Goal: Task Accomplishment & Management: Manage account settings

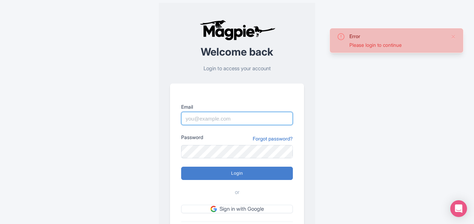
click at [236, 121] on input "Email" at bounding box center [237, 118] width 112 height 13
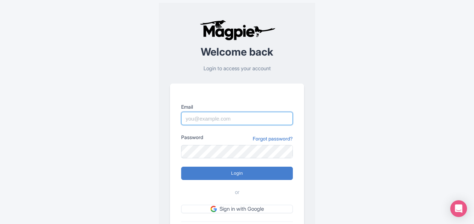
type input "unaiza@smart-guide.org"
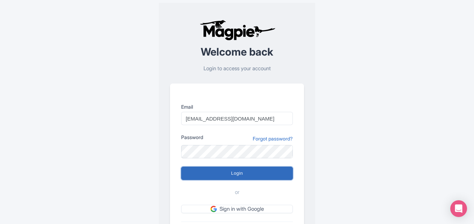
click at [228, 175] on input "Login" at bounding box center [237, 172] width 112 height 13
type input "Logging in..."
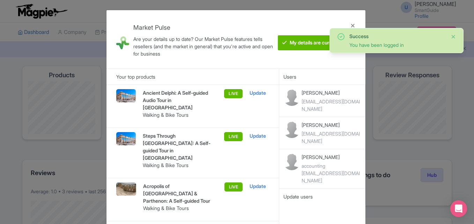
click at [455, 37] on button "Close" at bounding box center [453, 36] width 6 height 8
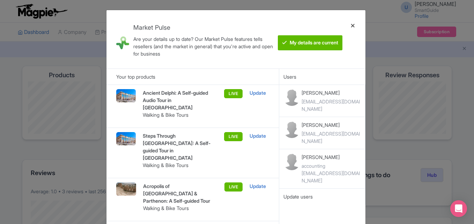
click at [353, 27] on div at bounding box center [352, 39] width 17 height 47
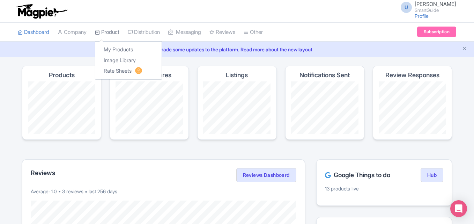
click at [116, 25] on link "Product" at bounding box center [107, 32] width 24 height 19
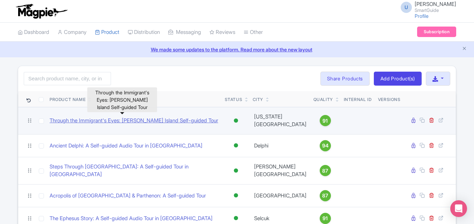
click at [154, 117] on link "Through the Immigrant's Eyes: [PERSON_NAME] Island Self-guided Tour" at bounding box center [134, 121] width 169 height 8
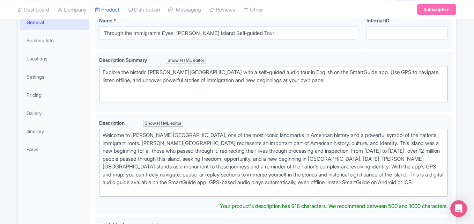
scroll to position [49, 0]
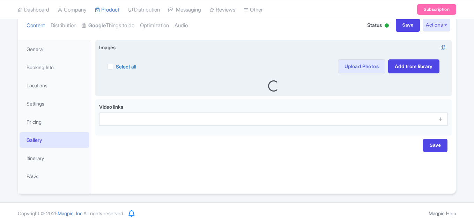
scroll to position [82, 0]
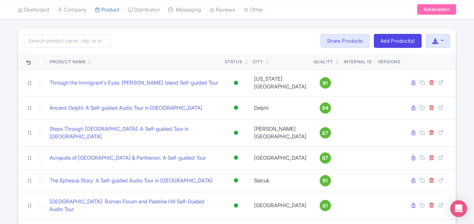
scroll to position [22, 0]
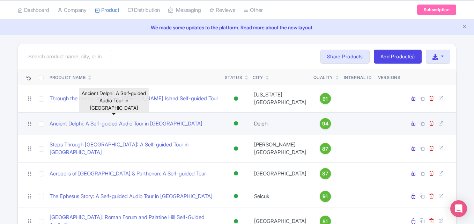
click at [145, 120] on link "Ancient Delphi: A Self-guided Audio Tour in [GEOGRAPHIC_DATA]" at bounding box center [126, 124] width 153 height 8
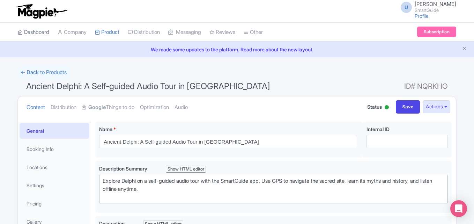
click at [41, 36] on link "Dashboard" at bounding box center [33, 32] width 31 height 19
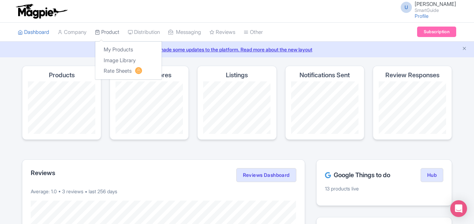
click at [108, 31] on link "Product" at bounding box center [107, 32] width 24 height 19
click at [117, 47] on link "My Products" at bounding box center [128, 49] width 66 height 11
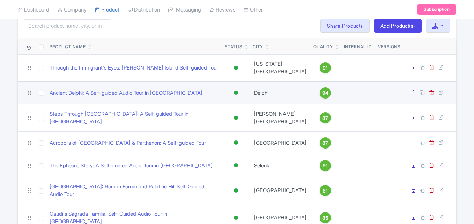
scroll to position [53, 0]
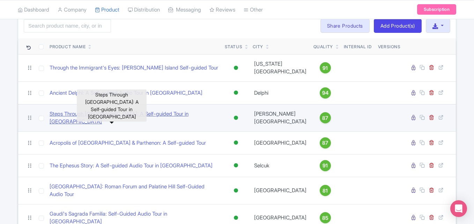
click at [152, 112] on link "Steps Through [GEOGRAPHIC_DATA]: A Self-guided Tour in [GEOGRAPHIC_DATA]" at bounding box center [135, 118] width 170 height 16
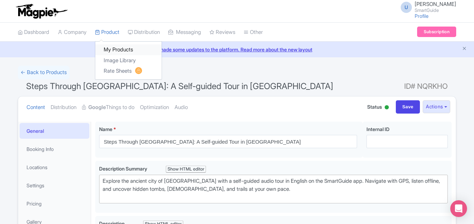
click at [117, 50] on link "My Products" at bounding box center [128, 49] width 66 height 11
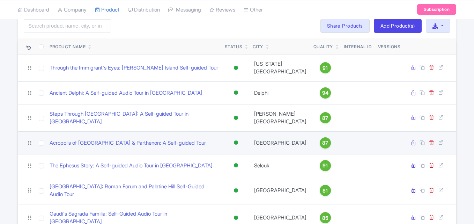
scroll to position [53, 0]
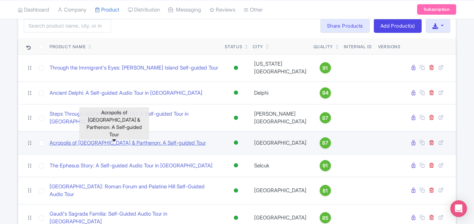
click at [154, 140] on link "Acropolis of [GEOGRAPHIC_DATA] & Parthenon: A Self-guided Tour" at bounding box center [128, 143] width 156 height 8
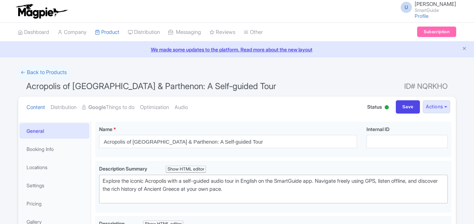
scroll to position [57, 0]
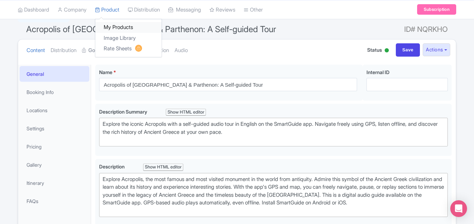
click at [121, 24] on link "My Products" at bounding box center [128, 27] width 66 height 11
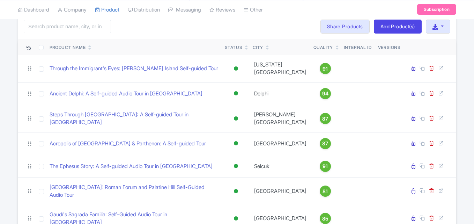
scroll to position [58, 0]
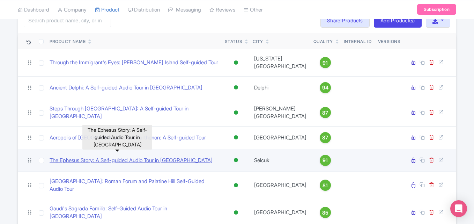
click at [172, 157] on link "The Ephesus Story: A Self-guided Audio Tour in [GEOGRAPHIC_DATA]" at bounding box center [131, 160] width 163 height 8
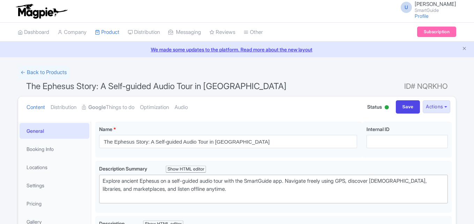
scroll to position [246, 0]
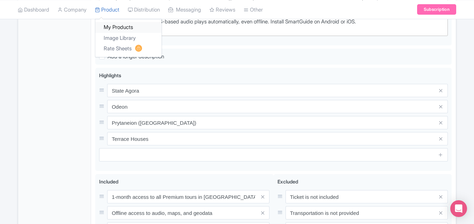
click at [116, 25] on link "My Products" at bounding box center [128, 27] width 66 height 11
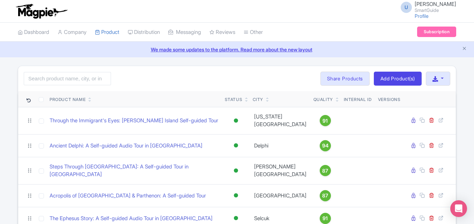
scroll to position [85, 0]
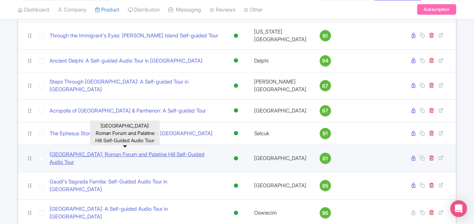
click at [152, 152] on link "[GEOGRAPHIC_DATA]: Roman Forum and Palatine Hill Self-Guided Audio Tour" at bounding box center [135, 158] width 170 height 16
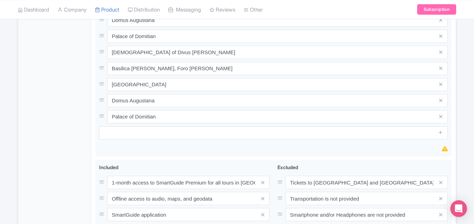
scroll to position [68, 0]
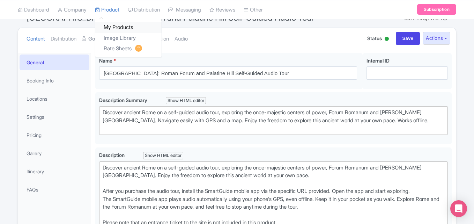
click at [114, 27] on link "My Products" at bounding box center [128, 27] width 66 height 11
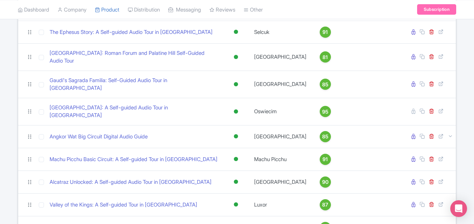
scroll to position [187, 0]
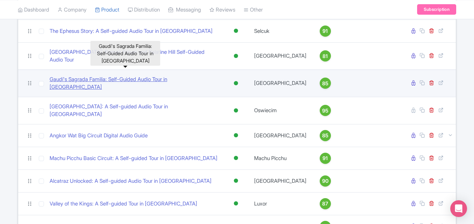
click at [116, 75] on link "Gaudí's Sagrada Familia: Self-Guided Audio Tour in [GEOGRAPHIC_DATA]" at bounding box center [135, 83] width 170 height 16
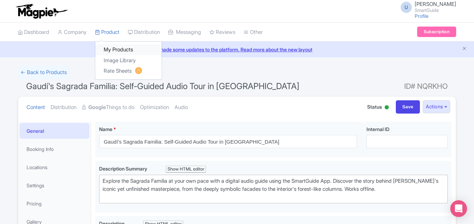
click at [117, 47] on link "My Products" at bounding box center [128, 49] width 66 height 11
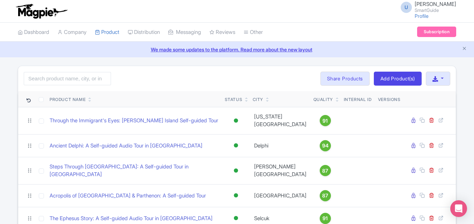
scroll to position [59, 0]
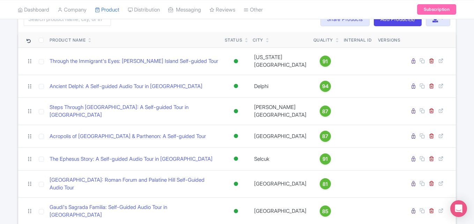
drag, startPoint x: 0, startPoint y: 0, endPoint x: 476, endPoint y: 75, distance: 482.2
click at [474, 75] on html "U [PERSON_NAME] SmartGuide Profile Users Settings Sign out Dashboard Company Pr…" at bounding box center [237, 53] width 474 height 224
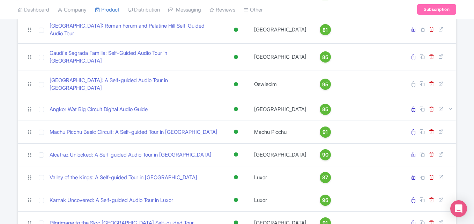
scroll to position [218, 0]
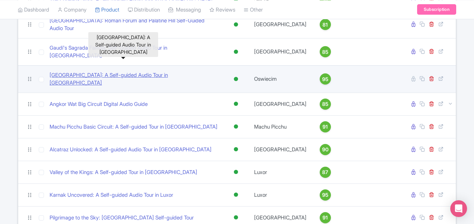
click at [143, 71] on link "[GEOGRAPHIC_DATA]: A Self-guided Audio Tour in [GEOGRAPHIC_DATA]" at bounding box center [135, 79] width 170 height 16
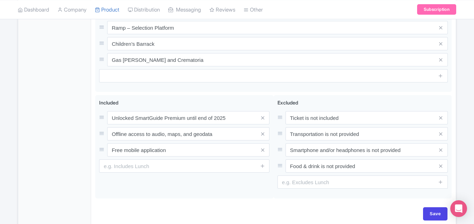
scroll to position [357, 0]
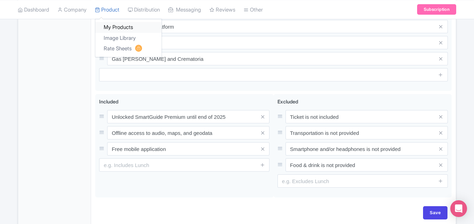
click at [117, 28] on link "My Products" at bounding box center [128, 27] width 66 height 11
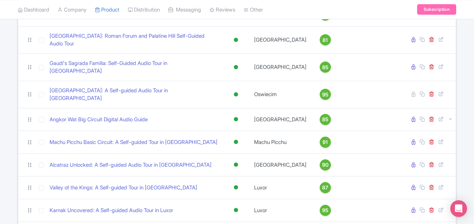
scroll to position [205, 0]
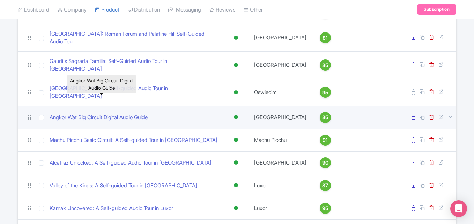
click at [126, 113] on link "Angkor Wat Big Circuit Digital Audio Guide" at bounding box center [99, 117] width 98 height 8
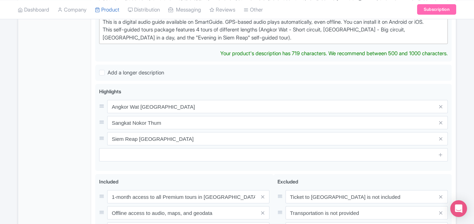
scroll to position [11, 0]
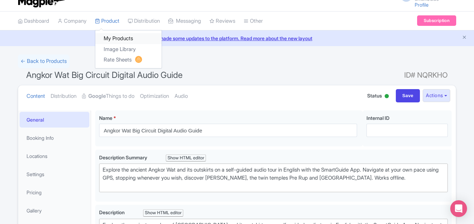
click at [111, 39] on link "My Products" at bounding box center [128, 38] width 66 height 11
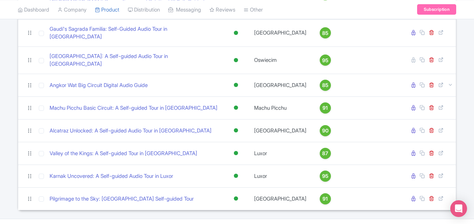
scroll to position [239, 0]
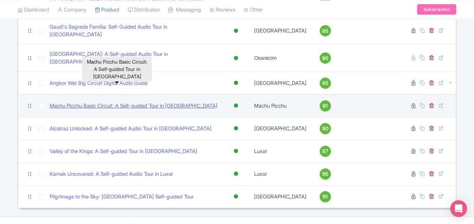
click at [141, 102] on link "Machu Picchu Basic Circuit: A Self-guided Tour in Peru" at bounding box center [134, 106] width 168 height 8
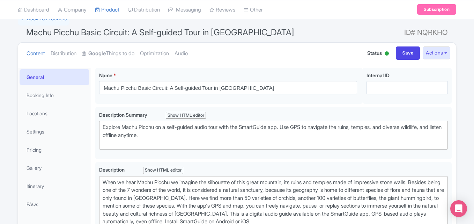
scroll to position [53, 0]
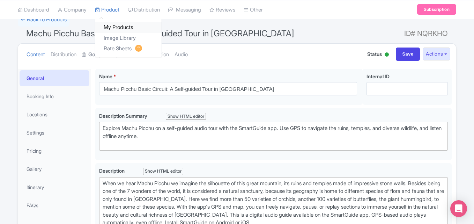
click at [115, 23] on link "My Products" at bounding box center [128, 27] width 66 height 11
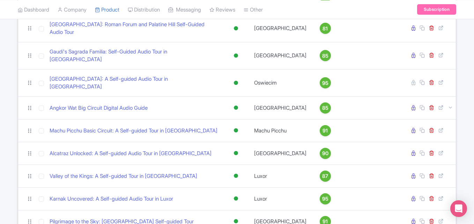
scroll to position [240, 0]
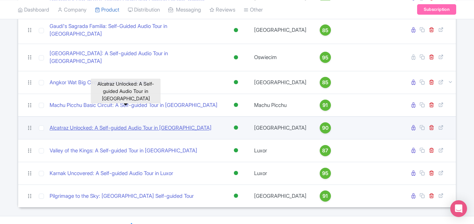
click at [176, 124] on link "Alcatraz Unlocked: A Self-guided Audio Tour in [GEOGRAPHIC_DATA]" at bounding box center [131, 128] width 162 height 8
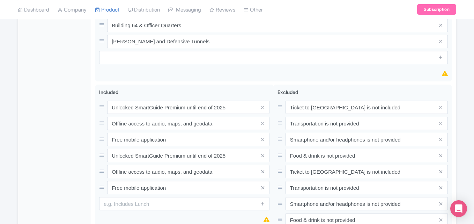
scroll to position [400, 0]
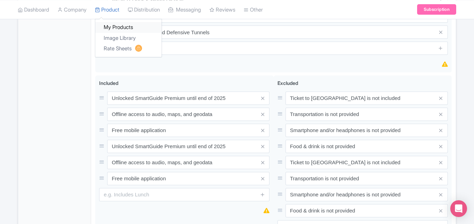
click at [112, 22] on link "My Products" at bounding box center [128, 27] width 66 height 11
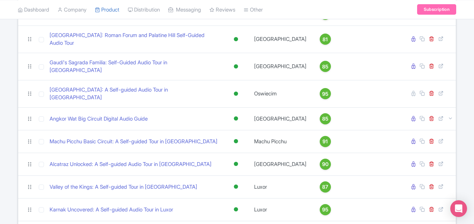
scroll to position [240, 0]
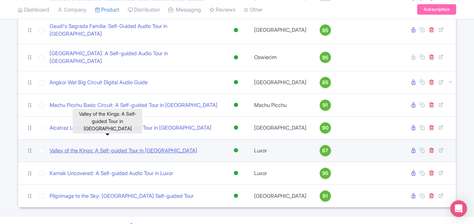
click at [137, 147] on link "Valley of the Kings: A Self-guided Tour in [GEOGRAPHIC_DATA]" at bounding box center [124, 151] width 148 height 8
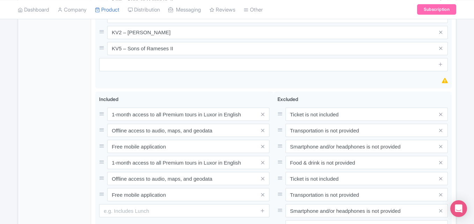
scroll to position [117, 0]
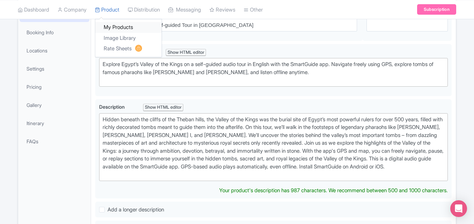
click at [112, 24] on link "My Products" at bounding box center [128, 27] width 66 height 11
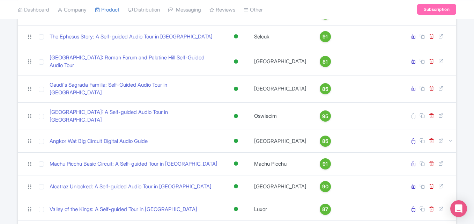
scroll to position [240, 0]
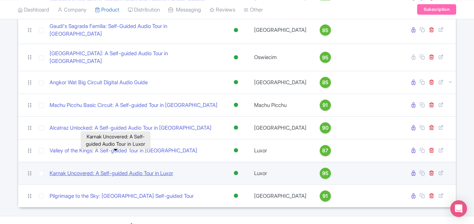
click at [136, 169] on link "Karnak Uncovered: A Self-guided Audio Tour in Luxor" at bounding box center [112, 173] width 124 height 8
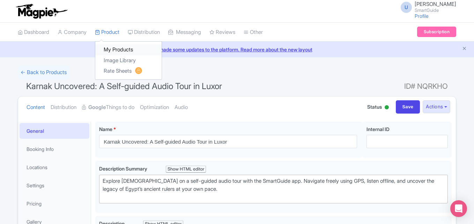
click at [116, 49] on link "My Products" at bounding box center [128, 49] width 66 height 11
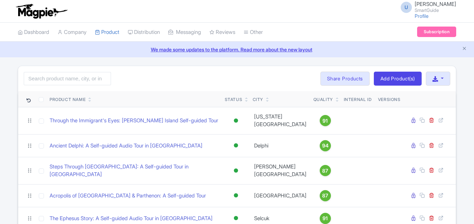
scroll to position [240, 0]
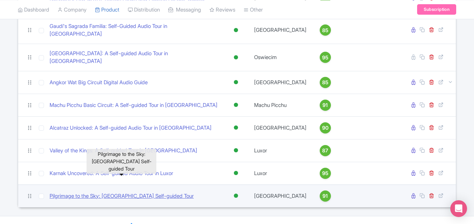
click at [123, 192] on link "Pilgrimage to the Sky: [GEOGRAPHIC_DATA] Self-guided Tour" at bounding box center [122, 196] width 144 height 8
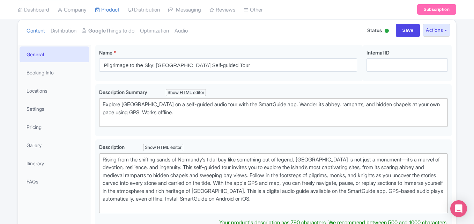
scroll to position [67, 0]
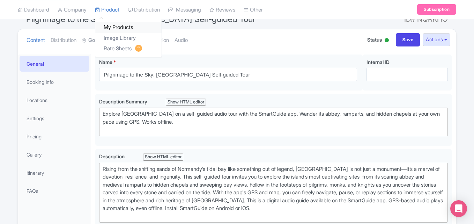
click at [113, 25] on link "My Products" at bounding box center [128, 27] width 66 height 11
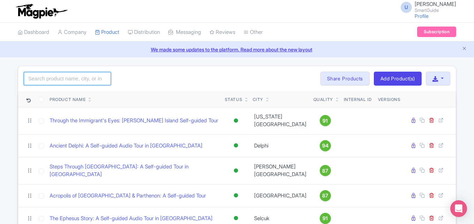
click at [38, 76] on input "search" at bounding box center [67, 78] width 87 height 13
paste input "Versailles"
type input "Versailles"
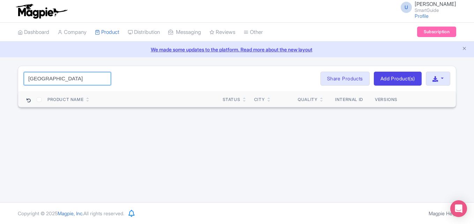
drag, startPoint x: 50, startPoint y: 79, endPoint x: 26, endPoint y: 79, distance: 24.1
click at [26, 79] on input "Versailles" at bounding box center [67, 78] width 87 height 13
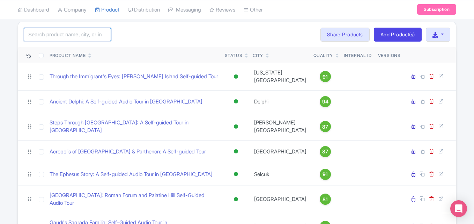
scroll to position [40, 0]
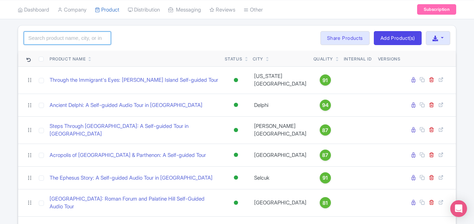
click at [94, 40] on input "search" at bounding box center [67, 37] width 87 height 13
paste input "[GEOGRAPHIC_DATA]"
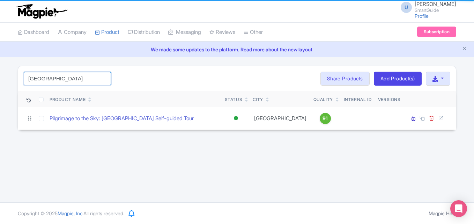
scroll to position [0, 0]
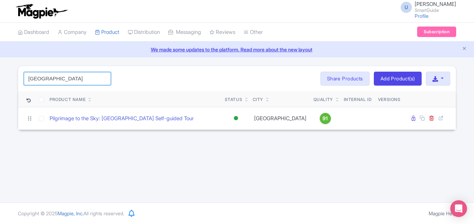
type input "Mont-Saint-Miche"
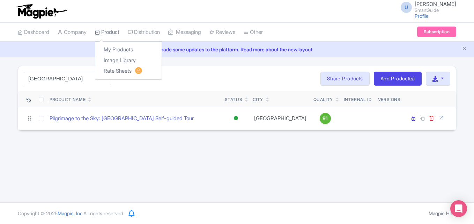
click at [114, 33] on link "Product" at bounding box center [107, 32] width 24 height 19
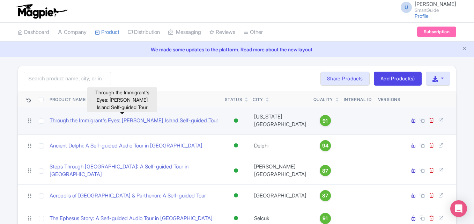
click at [161, 119] on link "Through the Immigrant's Eyes: [PERSON_NAME] Island Self-guided Tour" at bounding box center [134, 121] width 169 height 8
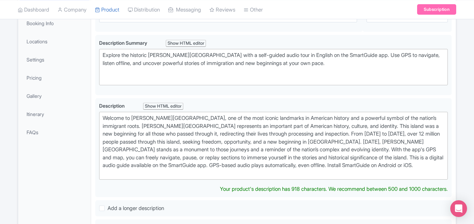
scroll to position [101, 0]
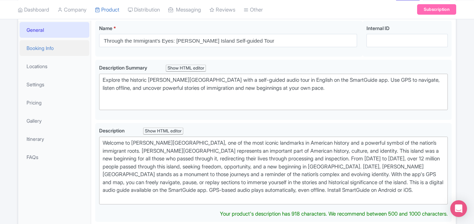
click at [43, 46] on link "Booking Info" at bounding box center [55, 48] width 70 height 16
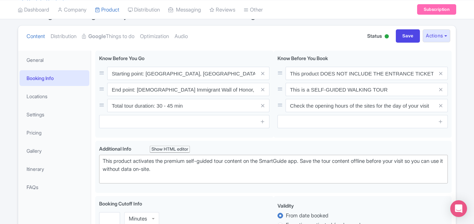
scroll to position [67, 0]
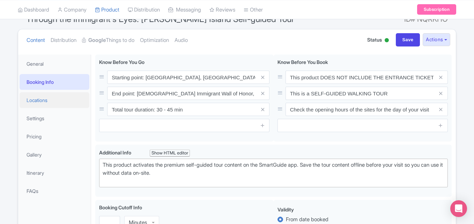
click at [35, 100] on link "Locations" at bounding box center [55, 100] width 70 height 16
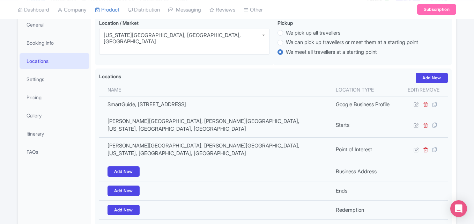
scroll to position [105, 0]
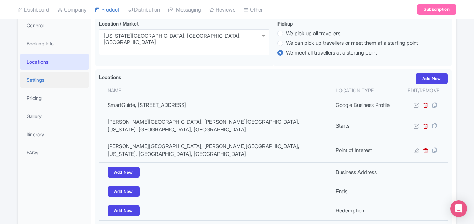
click at [45, 80] on link "Settings" at bounding box center [55, 80] width 70 height 16
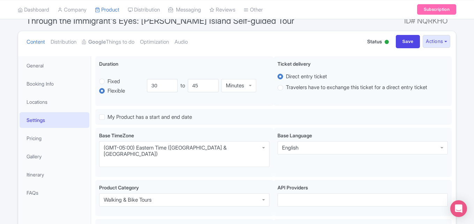
scroll to position [0, 0]
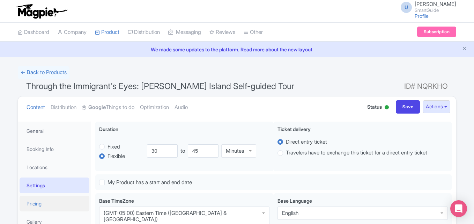
click at [36, 205] on link "Pricing" at bounding box center [55, 203] width 70 height 16
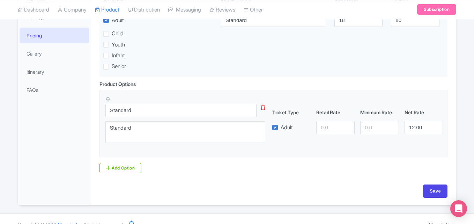
scroll to position [157, 0]
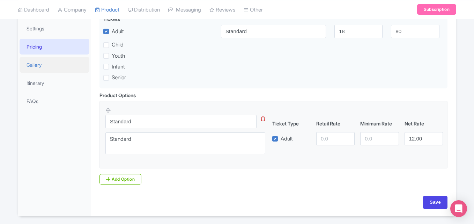
click at [33, 68] on link "Gallery" at bounding box center [55, 65] width 70 height 16
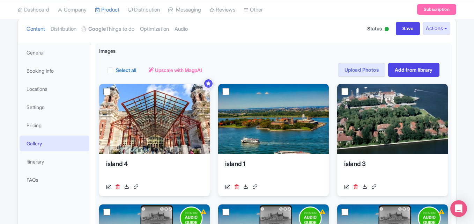
scroll to position [81, 0]
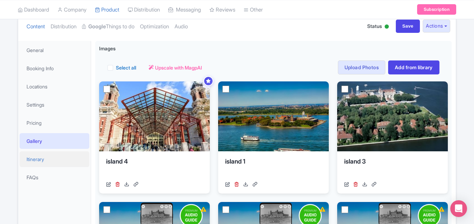
click at [40, 163] on link "Itinerary" at bounding box center [55, 159] width 70 height 16
